Goal: Task Accomplishment & Management: Manage account settings

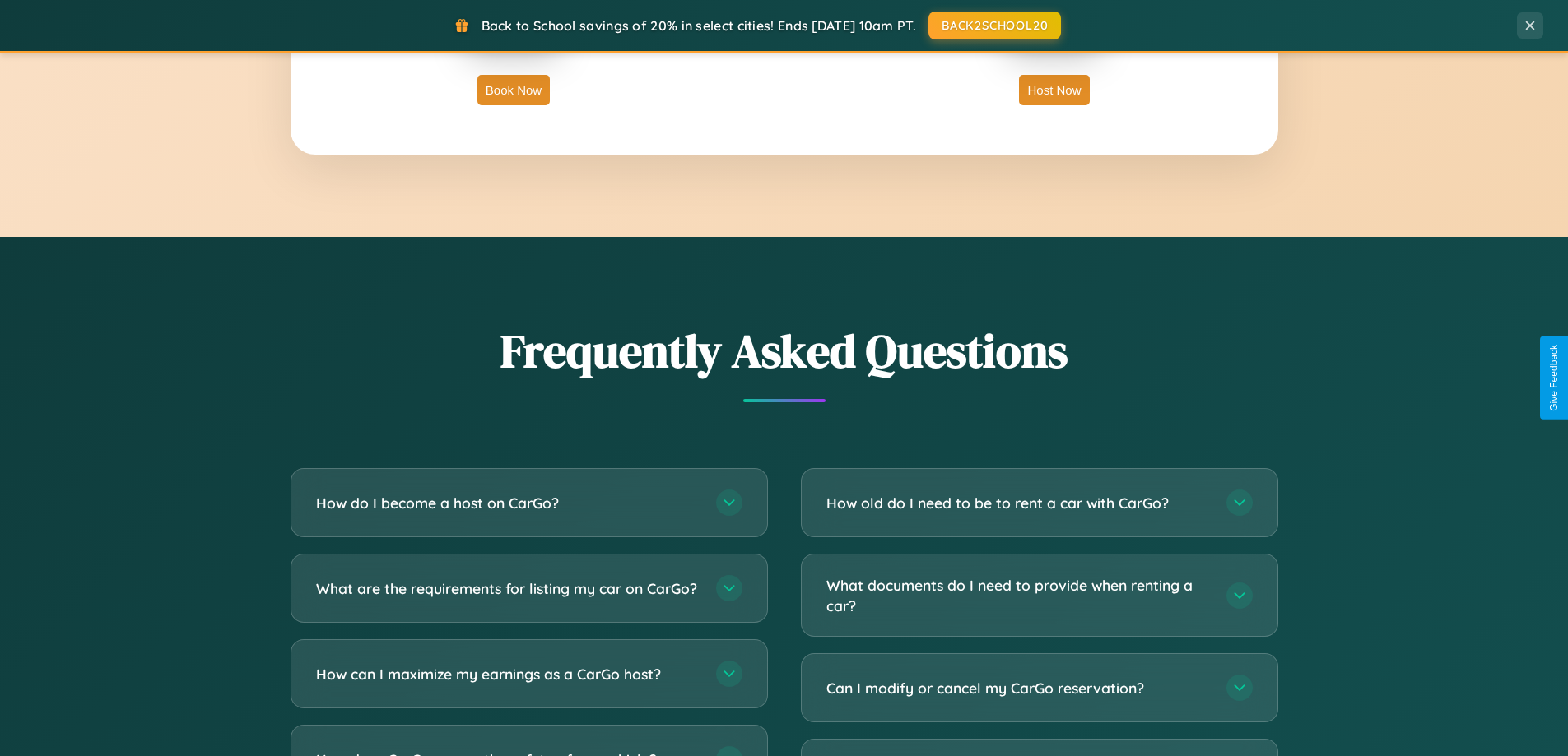
scroll to position [3167, 0]
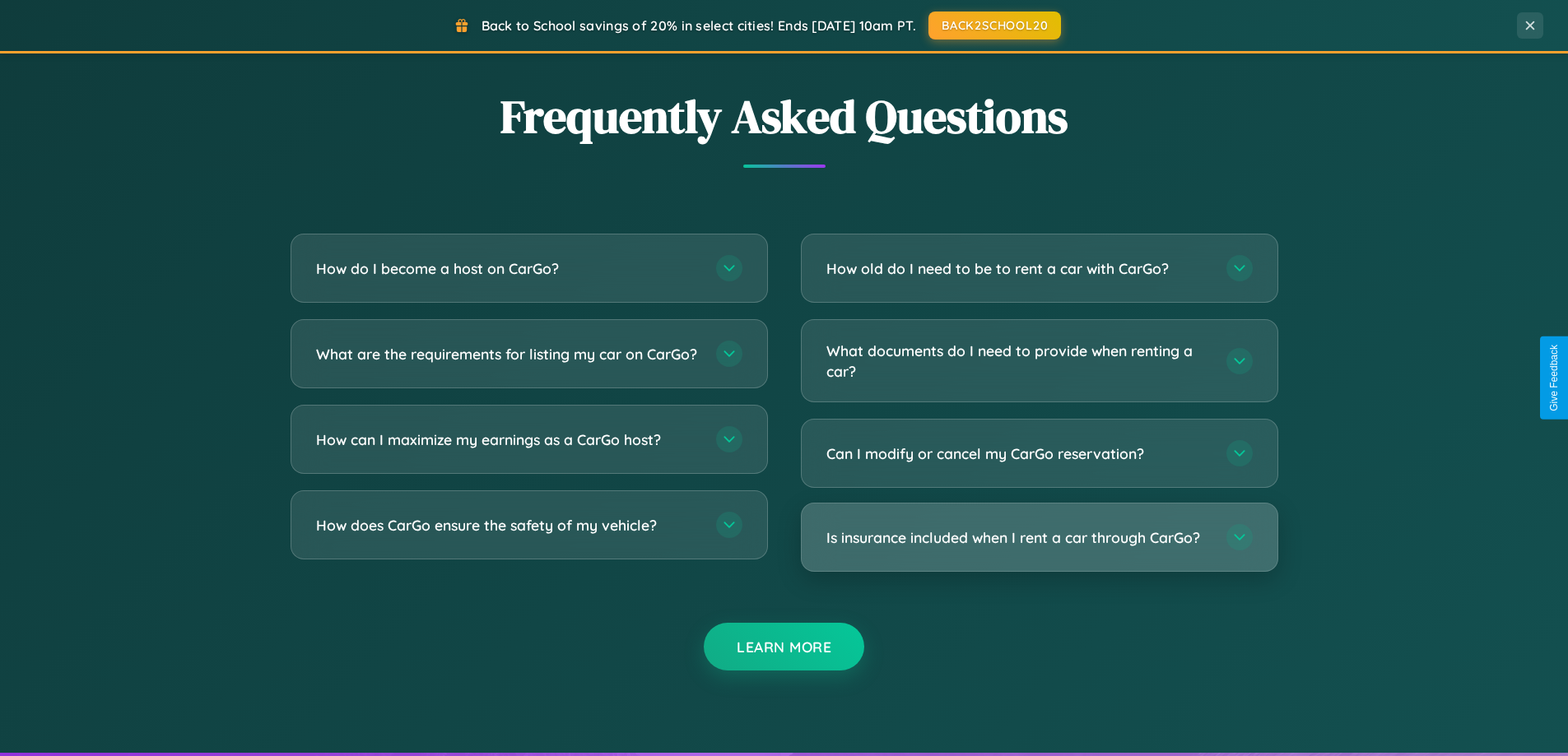
click at [1039, 538] on h3 "Is insurance included when I rent a car through CarGo?" at bounding box center [1018, 538] width 384 height 20
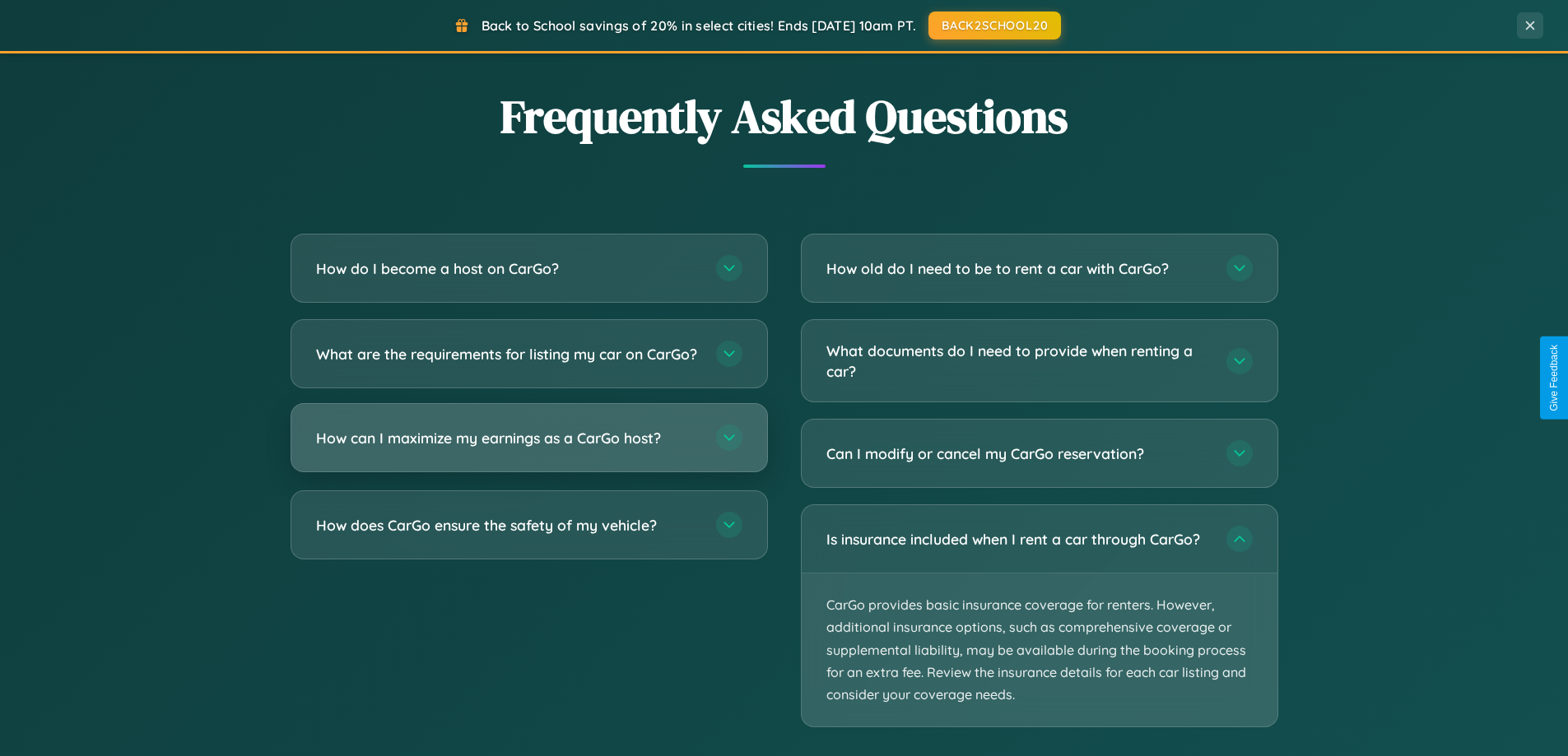
click at [529, 449] on h3 "How can I maximize my earnings as a CarGo host?" at bounding box center [507, 438] width 384 height 20
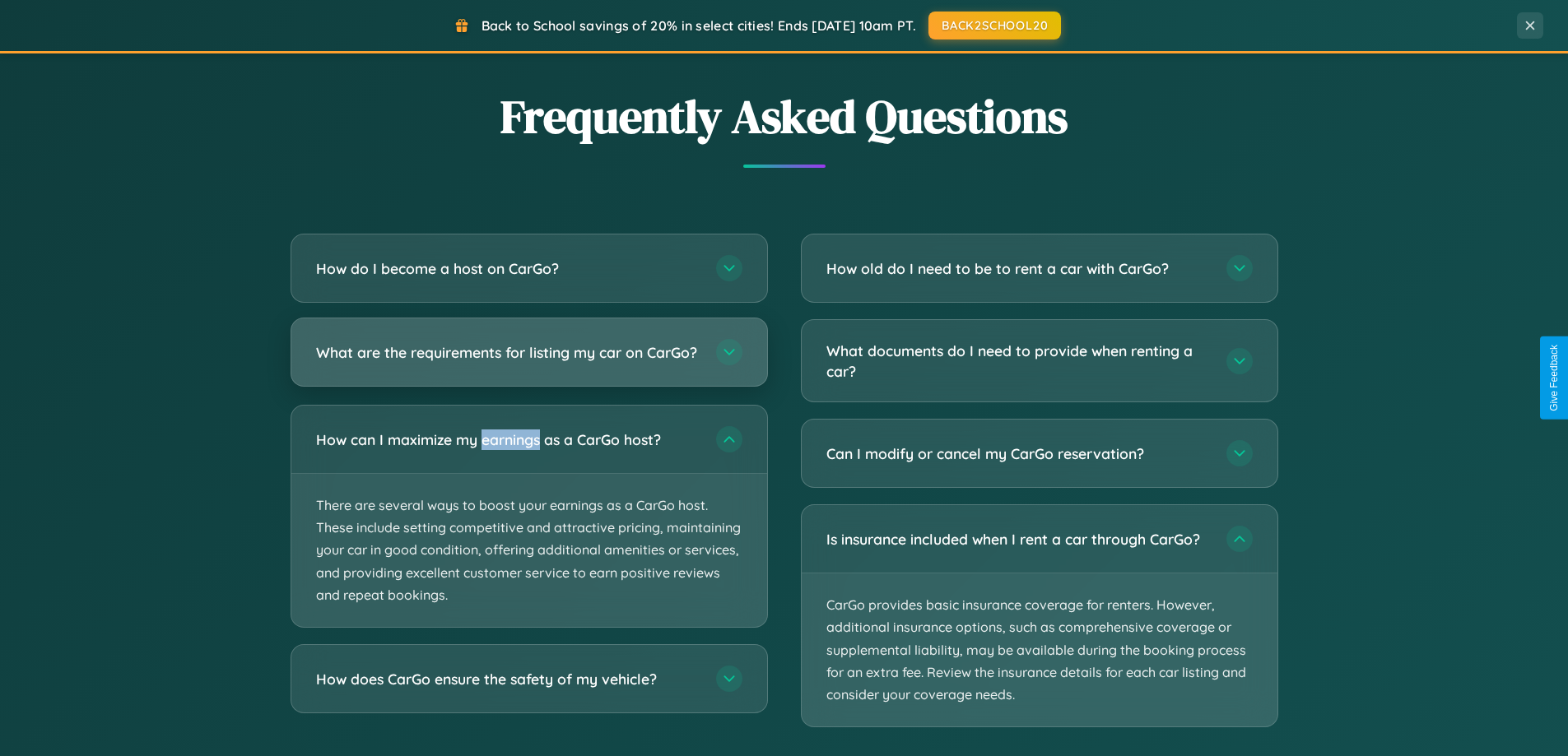
click at [529, 360] on h3 "What are the requirements for listing my car on CarGo?" at bounding box center [507, 353] width 384 height 20
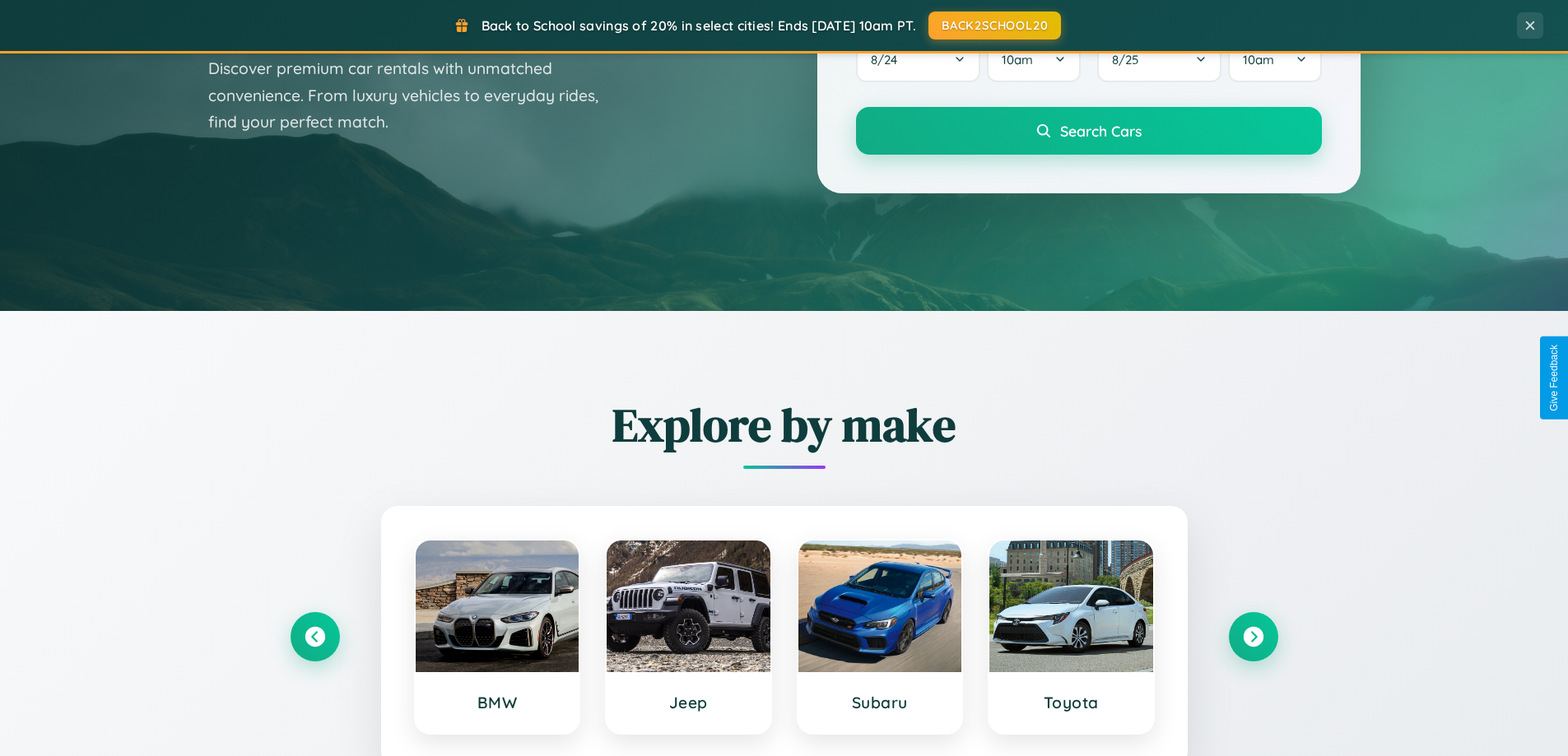
scroll to position [0, 0]
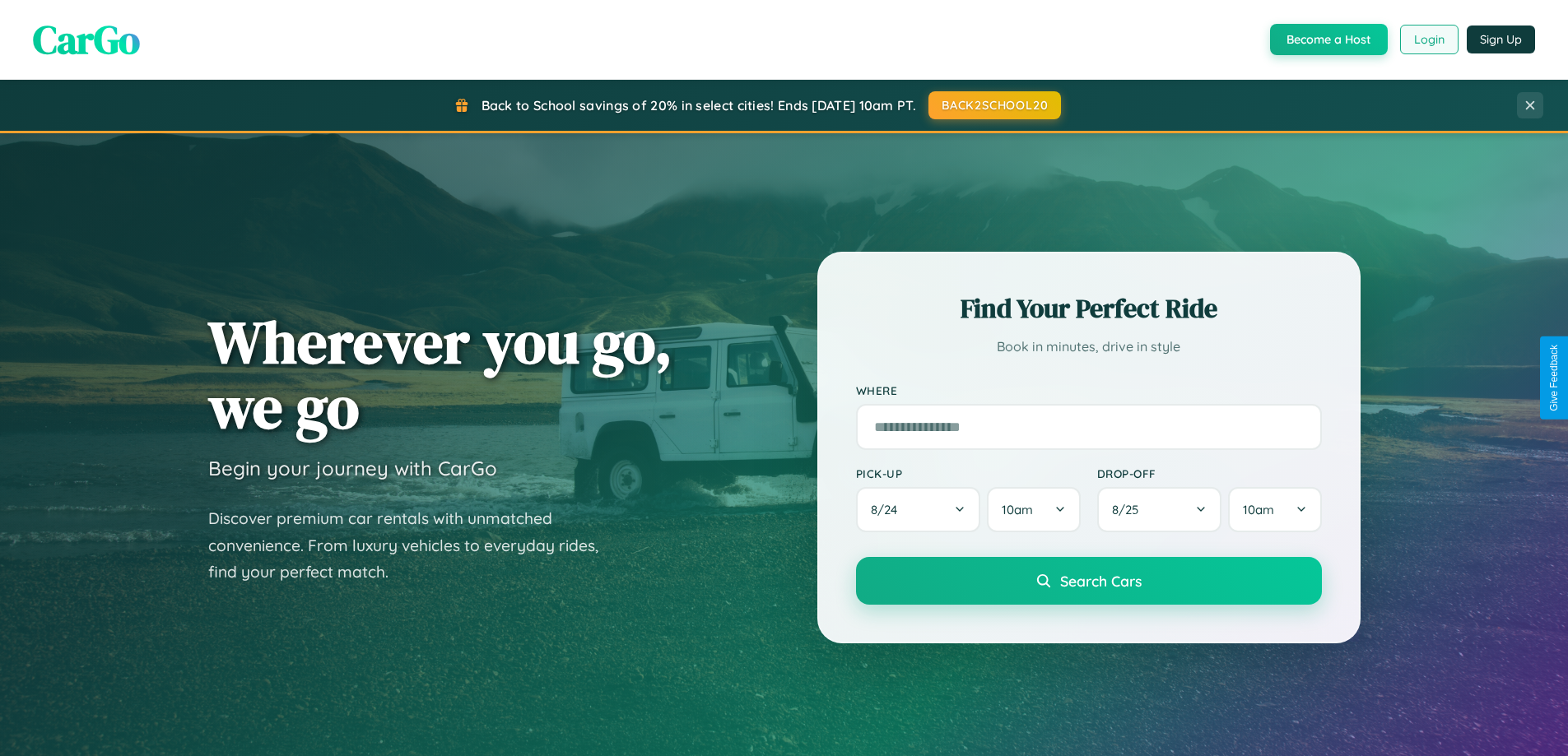
click at [1428, 40] on button "Login" at bounding box center [1429, 40] width 59 height 30
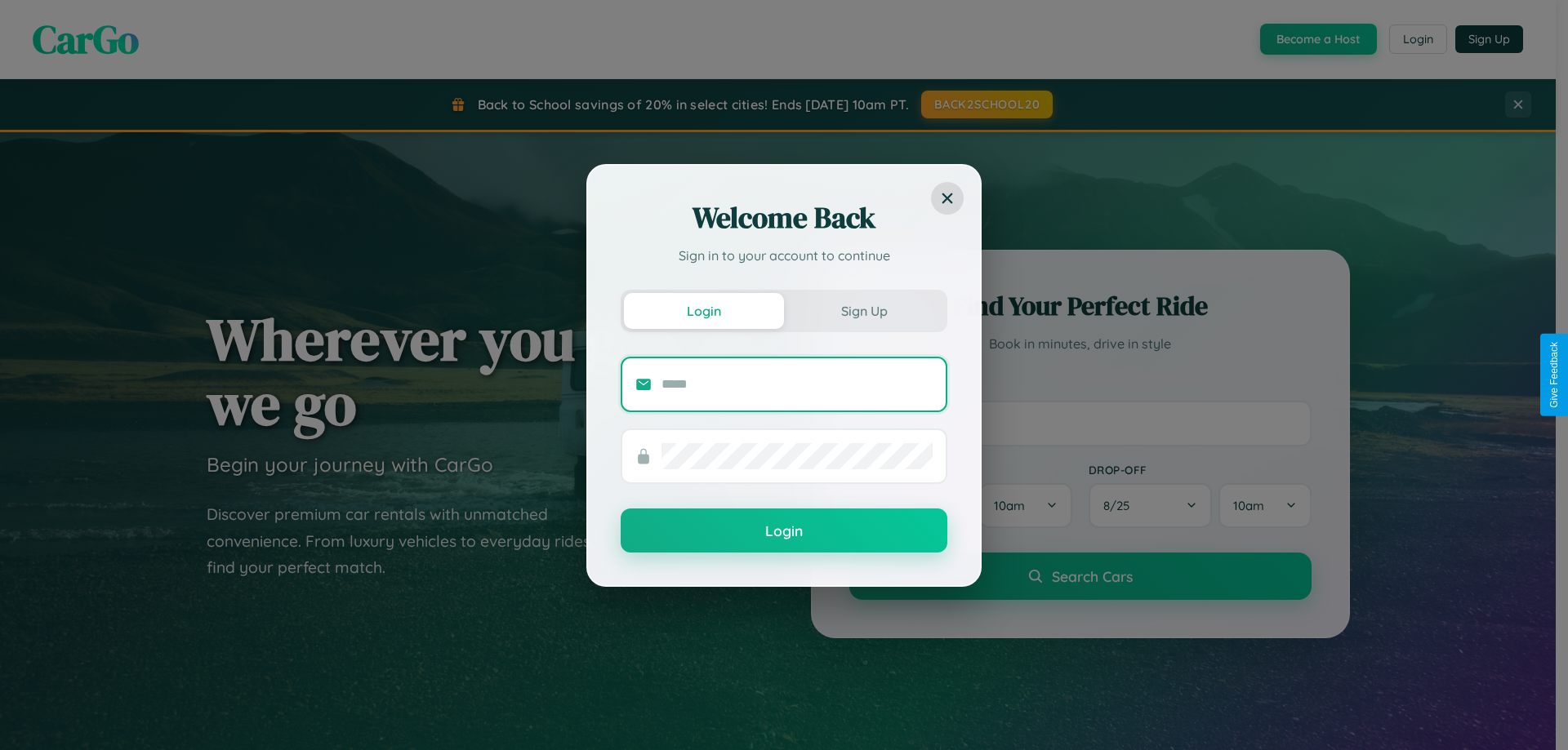
click at [797, 383] on input "text" at bounding box center [797, 384] width 271 height 26
type input "**********"
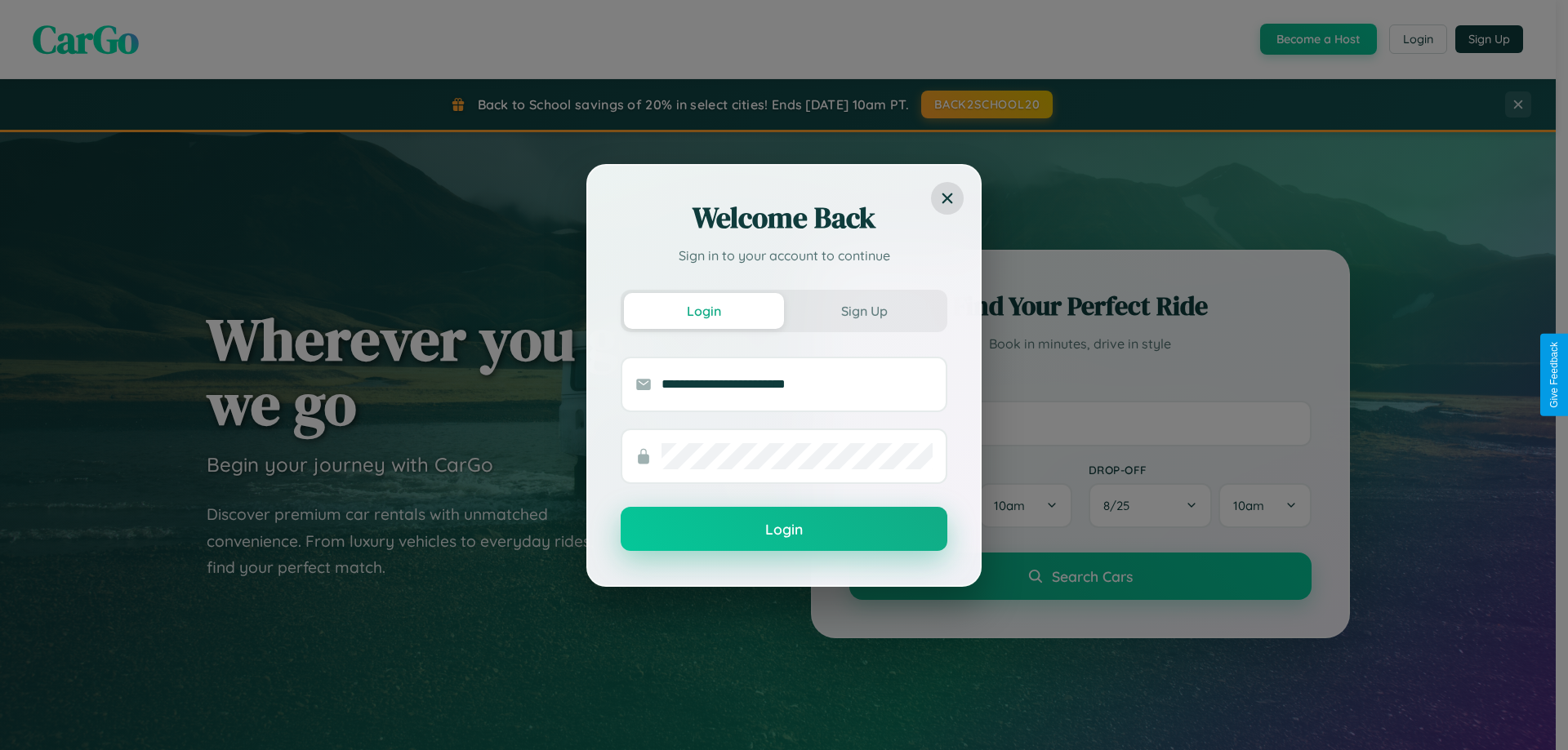
click at [784, 530] on button "Login" at bounding box center [784, 529] width 326 height 44
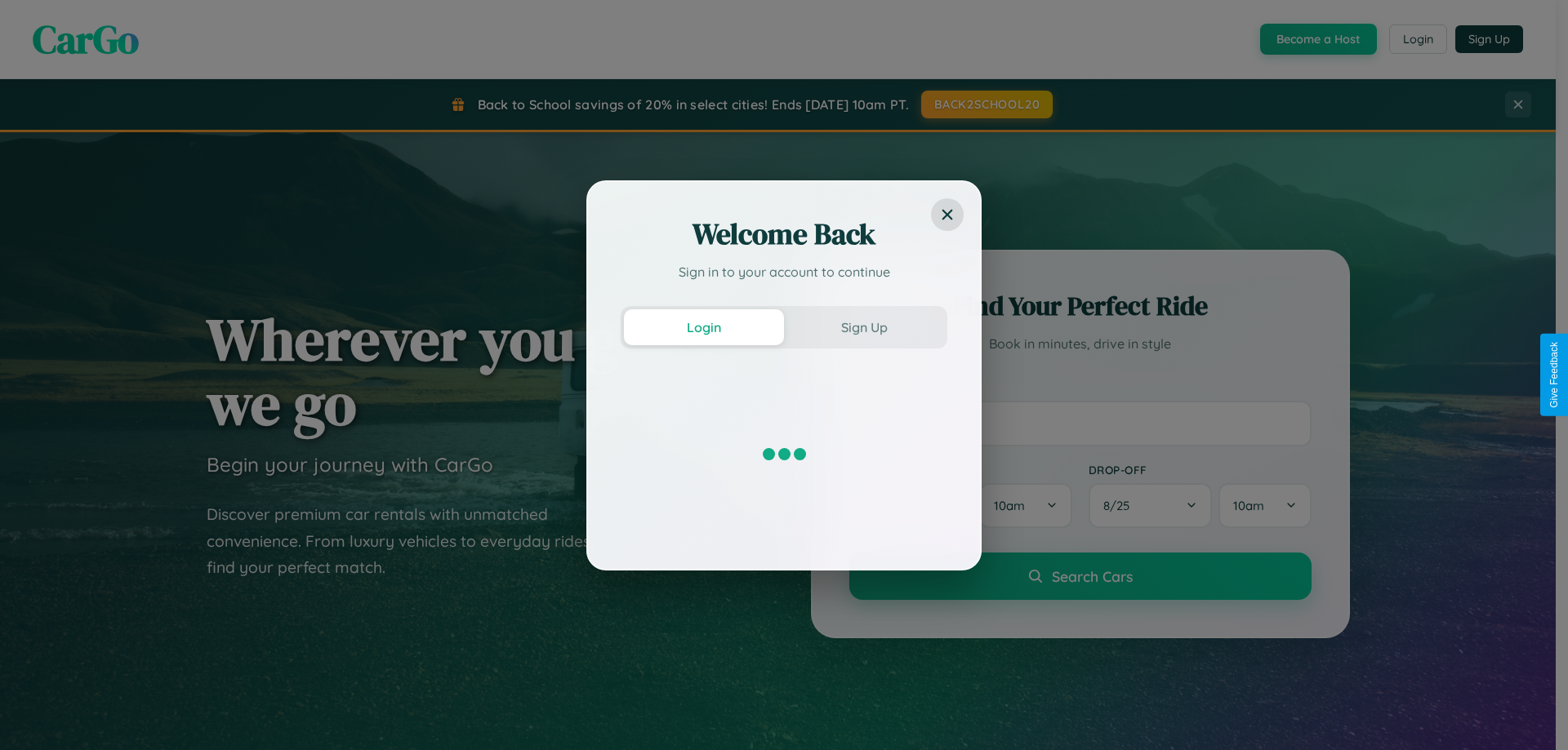
click at [1316, 40] on div "Welcome Back Sign in to your account to continue Login Sign Up" at bounding box center [784, 375] width 1568 height 750
click at [864, 326] on button "Sign Up" at bounding box center [865, 327] width 160 height 36
